Goal: Find contact information: Find contact information

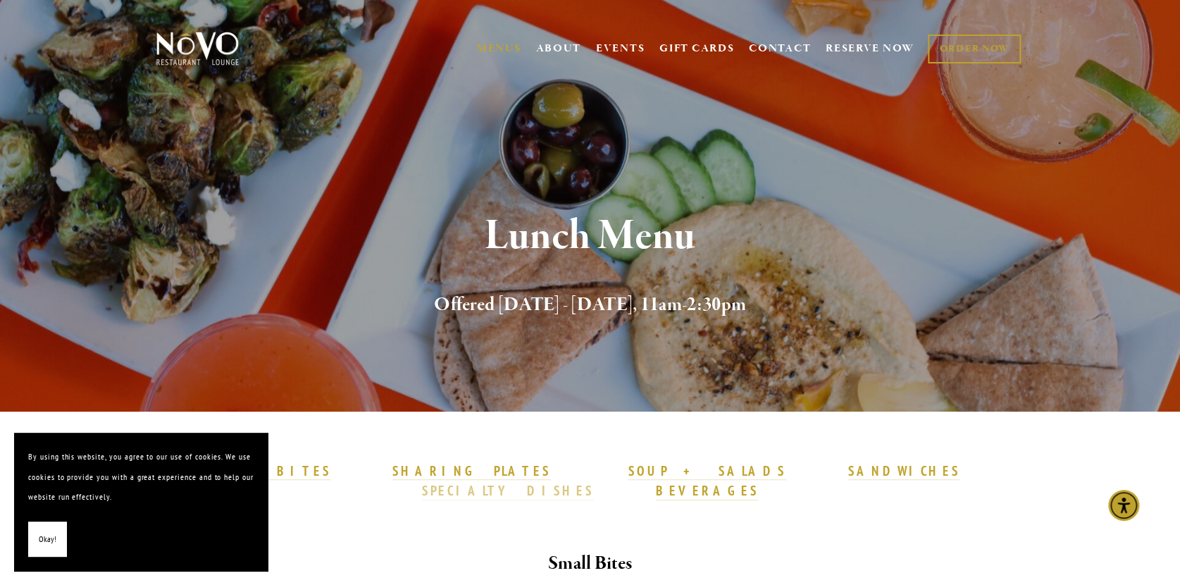
click at [594, 482] on strong "SPECIALTY DISHES" at bounding box center [508, 490] width 172 height 17
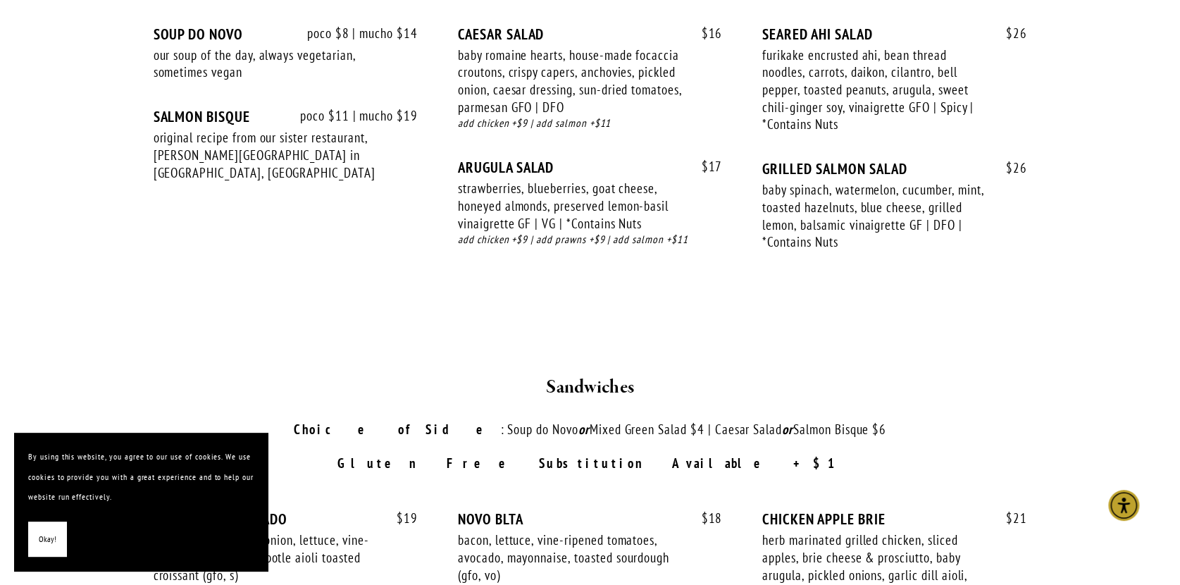
scroll to position [1550, 0]
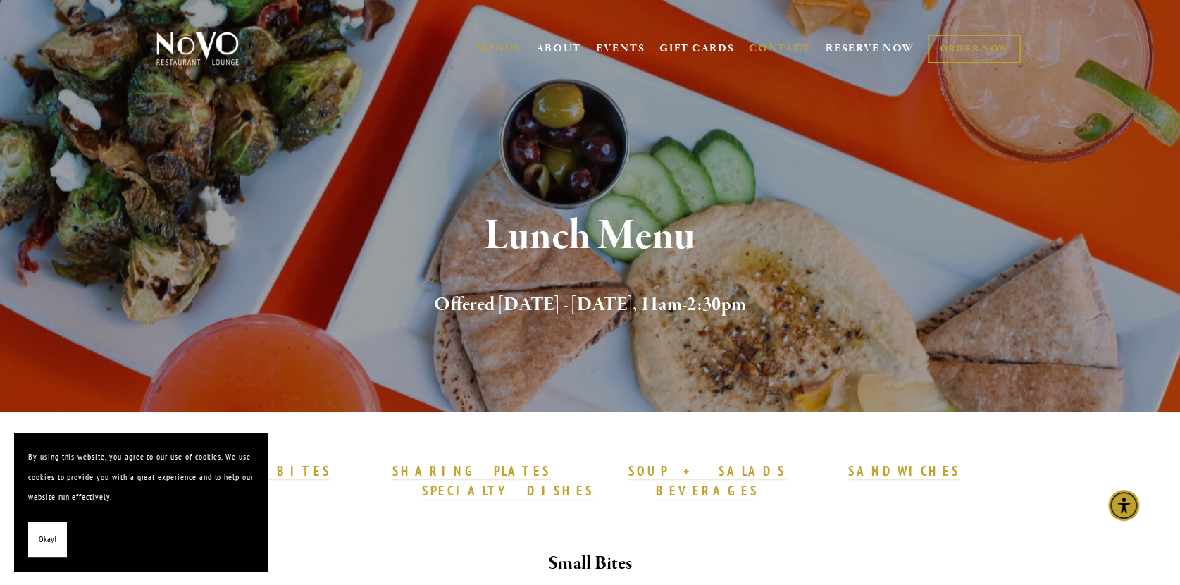
click at [791, 49] on link "CONTACT" at bounding box center [780, 48] width 62 height 27
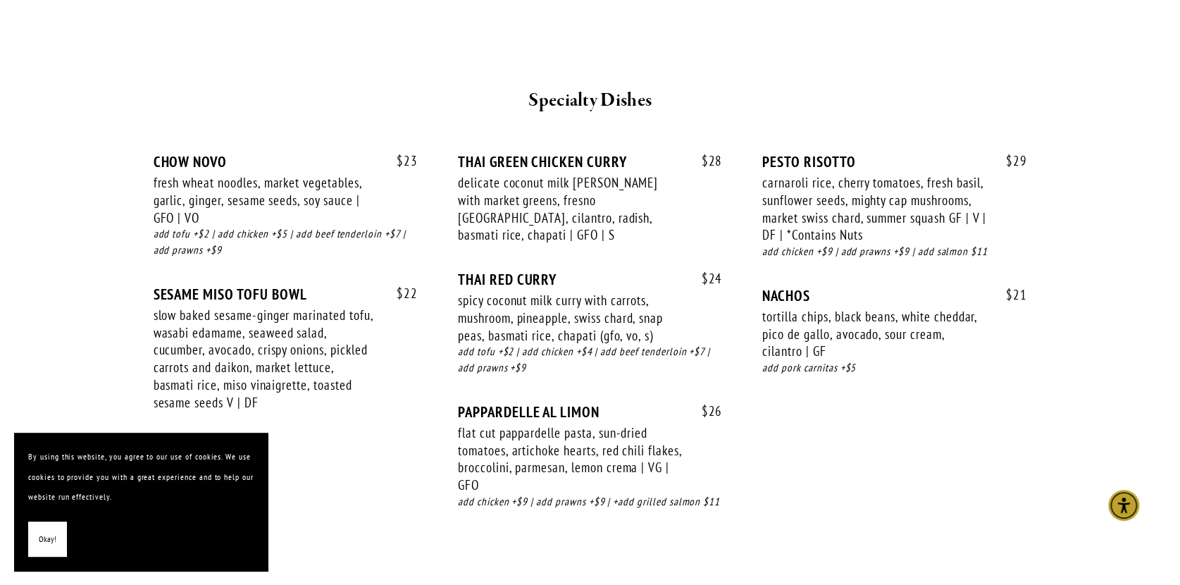
scroll to position [2466, 0]
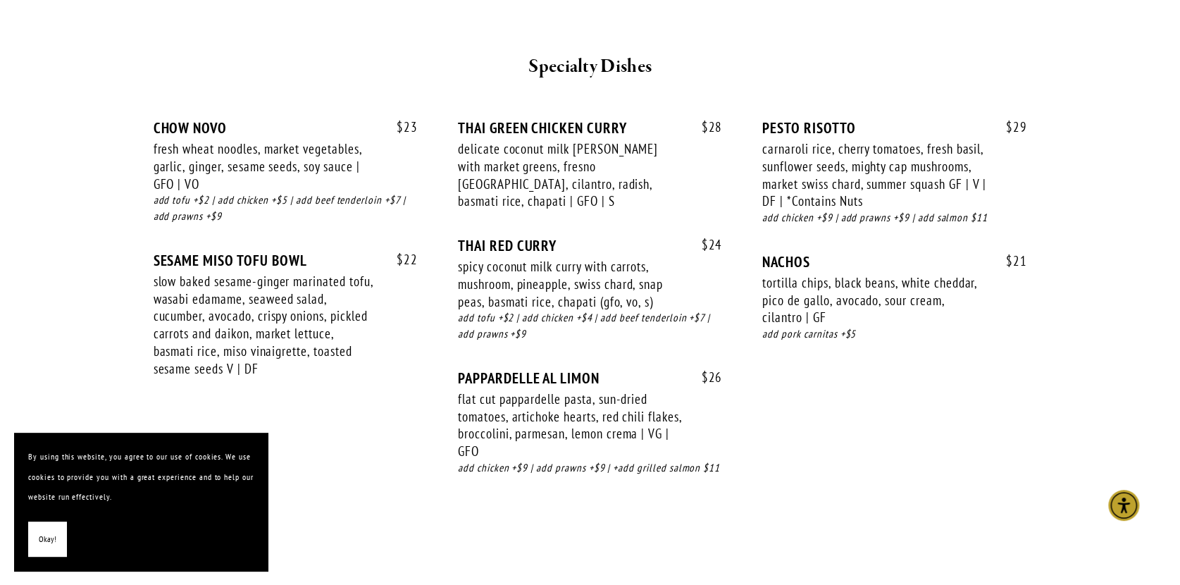
click at [155, 252] on div "SESAME MISO TOFU BOWL" at bounding box center [286, 261] width 264 height 18
drag, startPoint x: 764, startPoint y: 104, endPoint x: 895, endPoint y: 104, distance: 131.1
click at [895, 119] on div "PESTO RISOTTO" at bounding box center [894, 128] width 264 height 18
copy div "PESTO RISOTTO"
click at [154, 273] on div "slow baked sesame-ginger marinated tofu, wasabi edamame, seaweed salad, cucumbe…" at bounding box center [266, 325] width 224 height 104
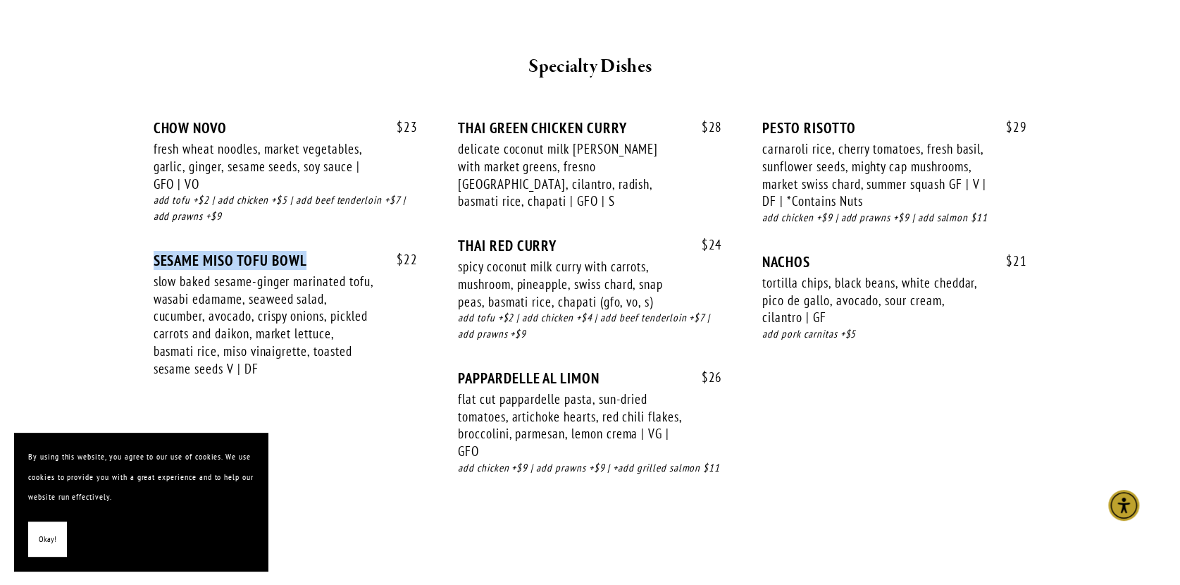
drag, startPoint x: 152, startPoint y: 233, endPoint x: 322, endPoint y: 235, distance: 169.8
click at [322, 252] on div "SESAME MISO TOFU BOWL" at bounding box center [286, 261] width 264 height 18
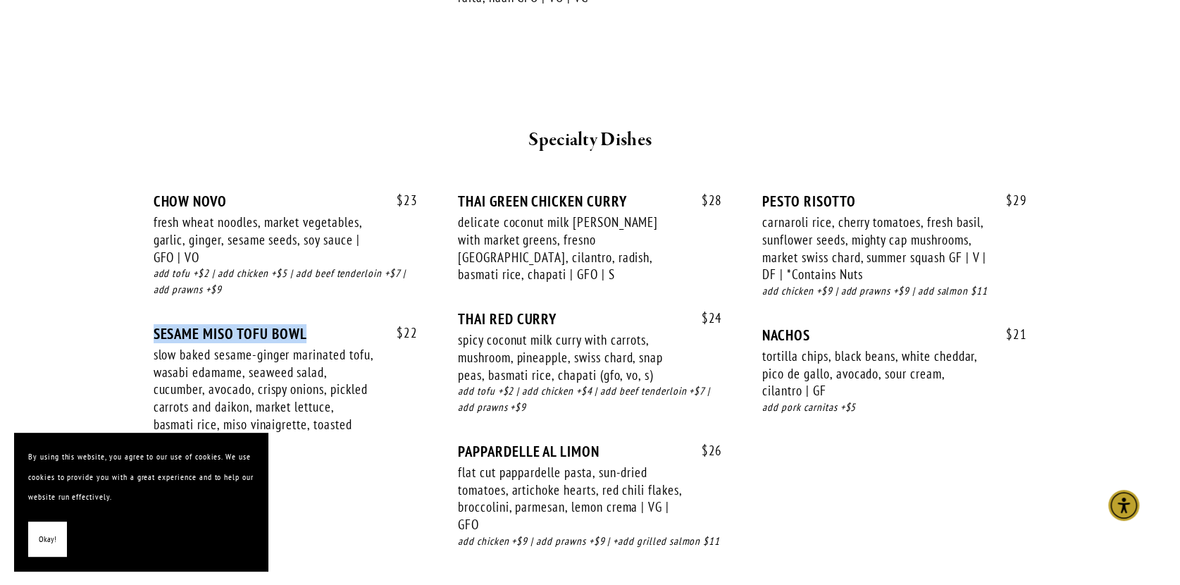
scroll to position [2396, 0]
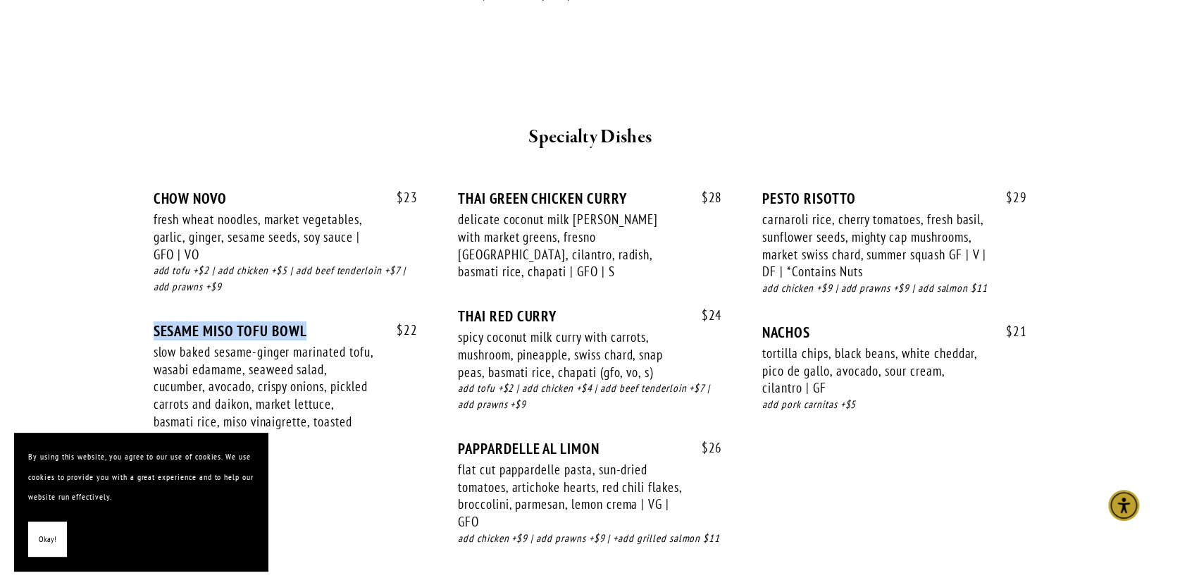
copy div "SESAME MISO TOFU BOWL"
